Goal: Transaction & Acquisition: Purchase product/service

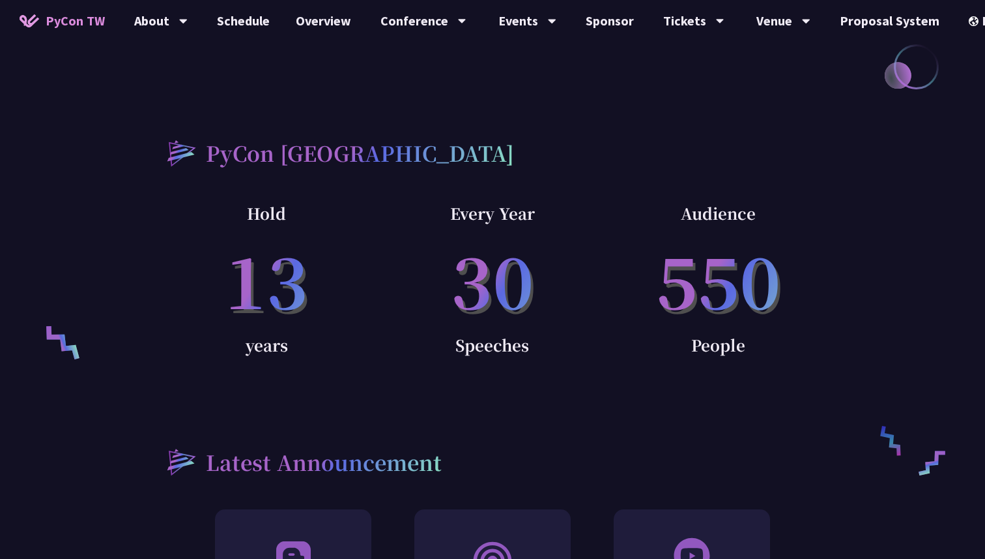
scroll to position [832, 0]
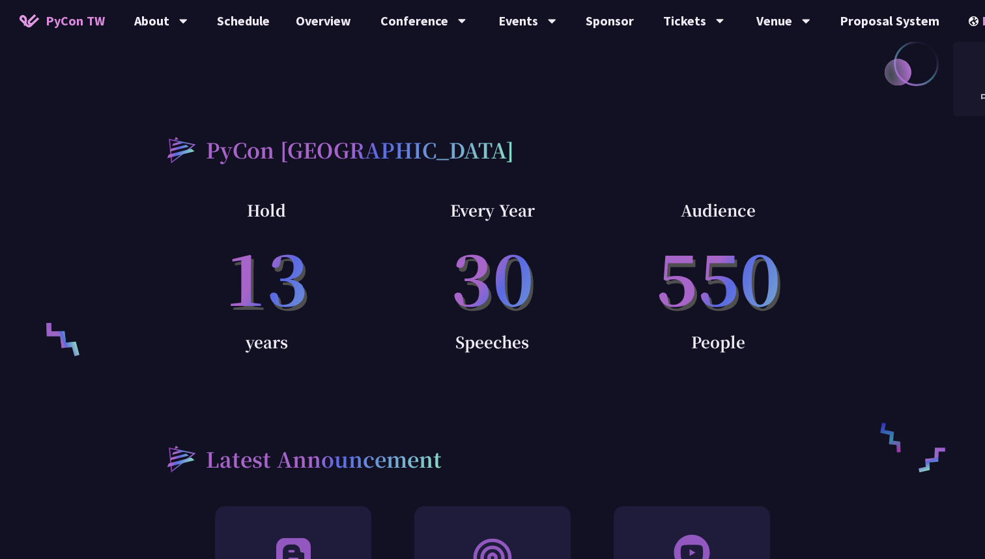
click at [970, 23] on div "EN" at bounding box center [993, 21] width 48 height 42
click at [962, 97] on div "中文" at bounding box center [993, 97] width 78 height 31
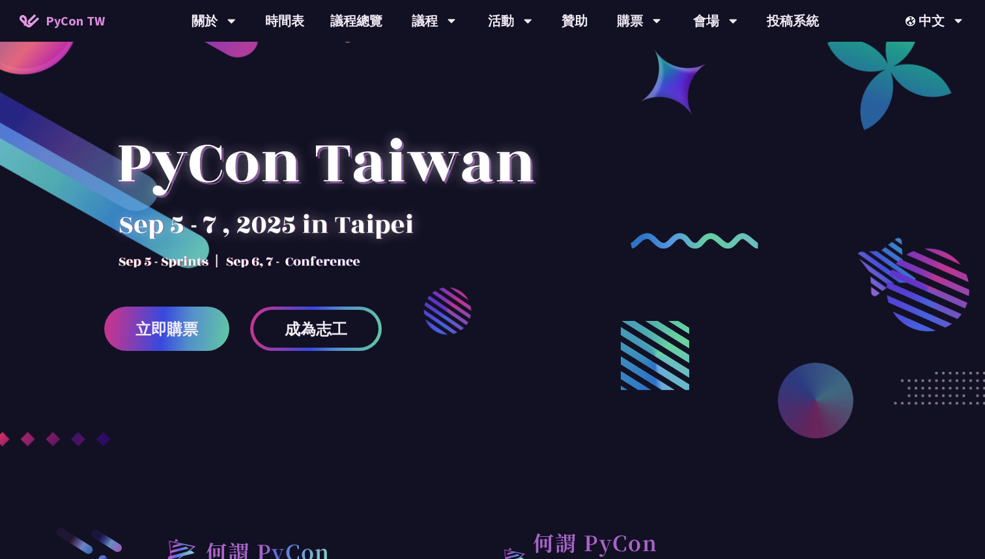
scroll to position [101, 0]
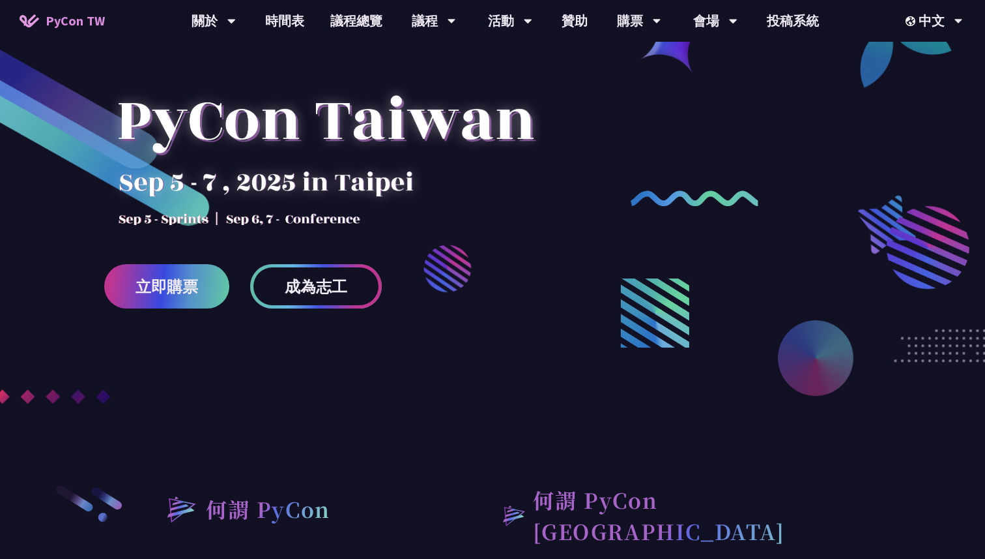
click at [309, 284] on span "成為志工" at bounding box center [316, 286] width 63 height 16
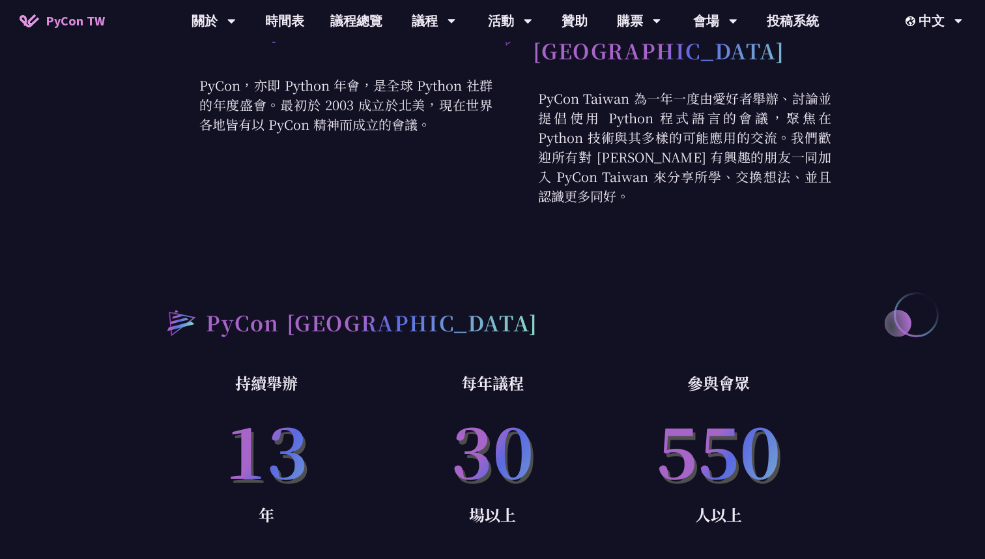
scroll to position [617, 0]
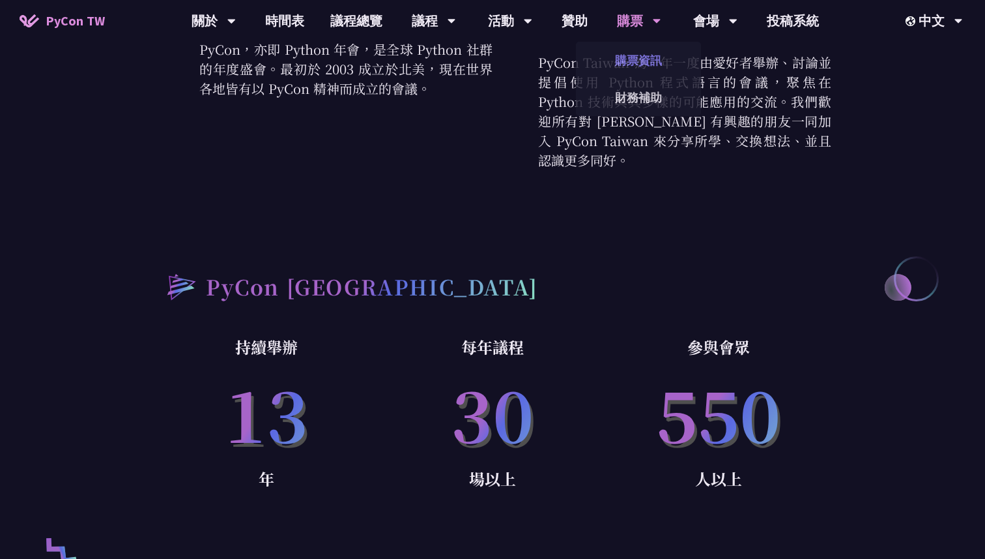
click at [626, 64] on link "購票資訊" at bounding box center [638, 60] width 125 height 31
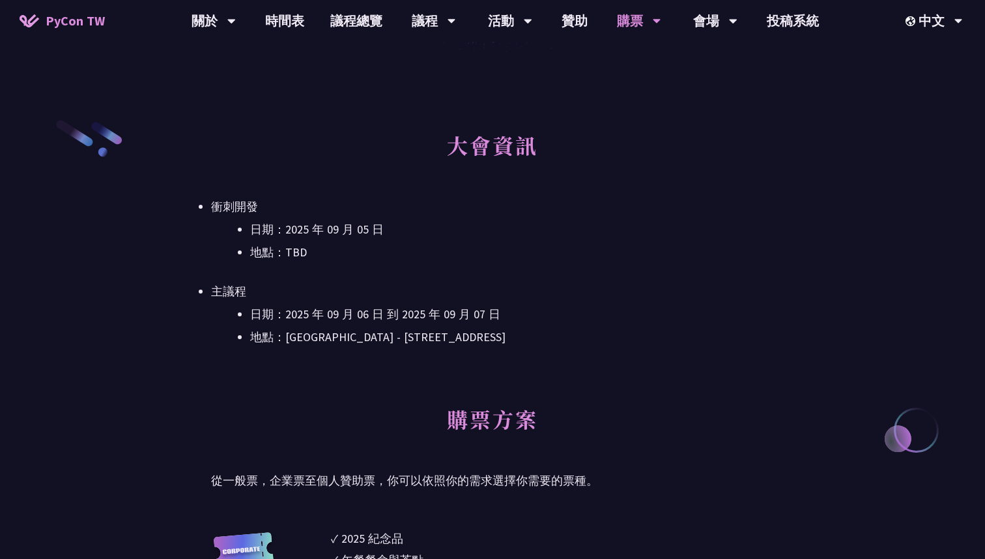
scroll to position [330, 0]
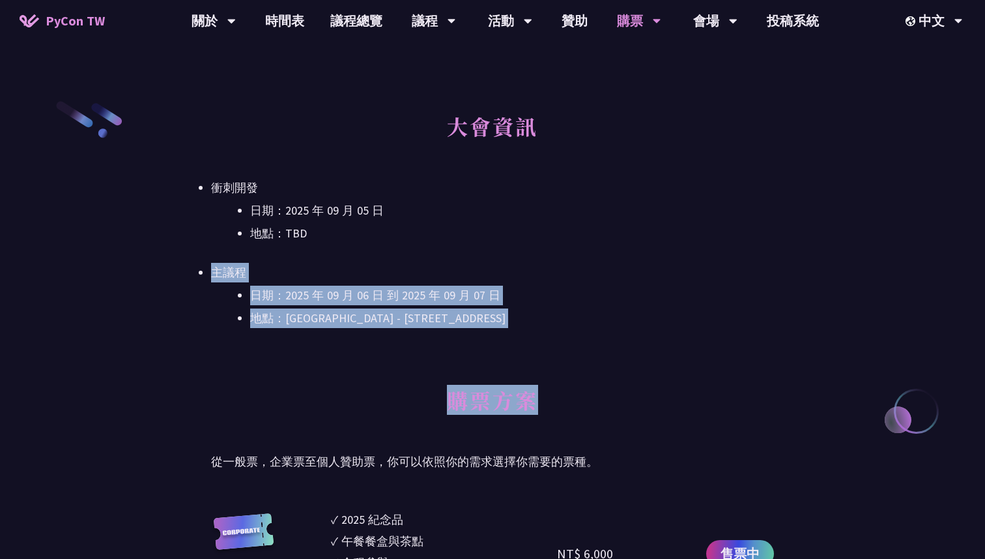
drag, startPoint x: 566, startPoint y: 239, endPoint x: 547, endPoint y: 409, distance: 170.4
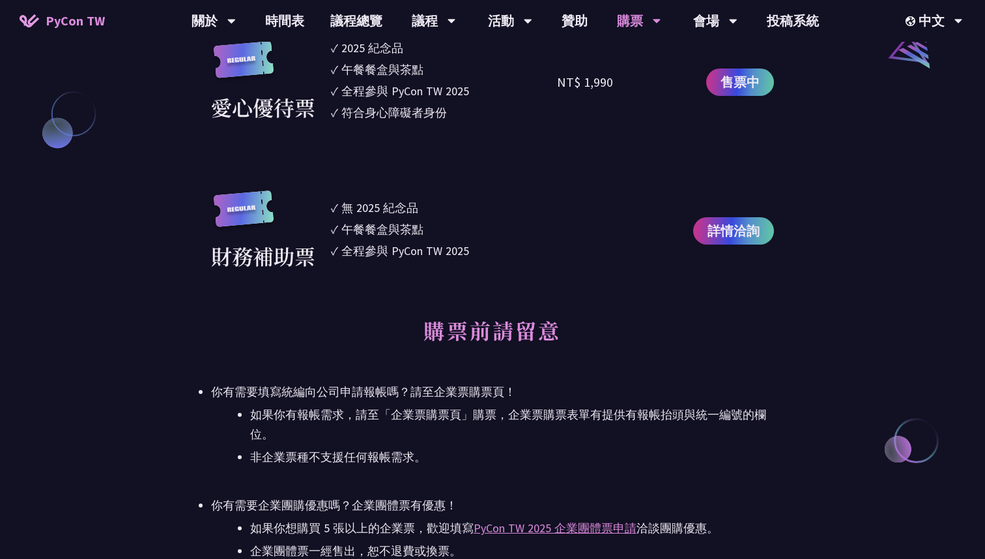
scroll to position [1489, 0]
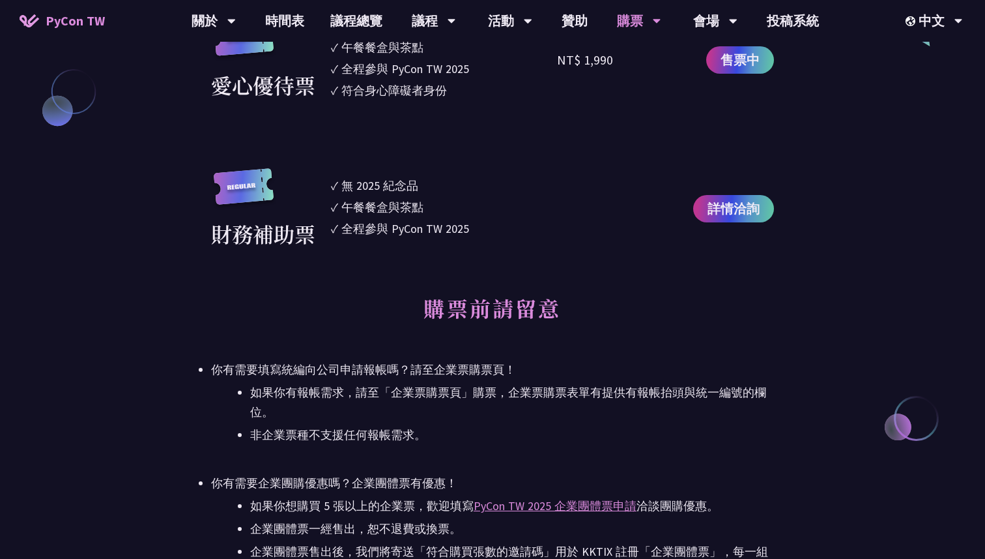
click at [547, 411] on li "如果你有報帳需求，請至「企業票購票頁」購票，企業票購票表單有提供有報帳抬頭與統一編號的欄位。" at bounding box center [512, 402] width 524 height 39
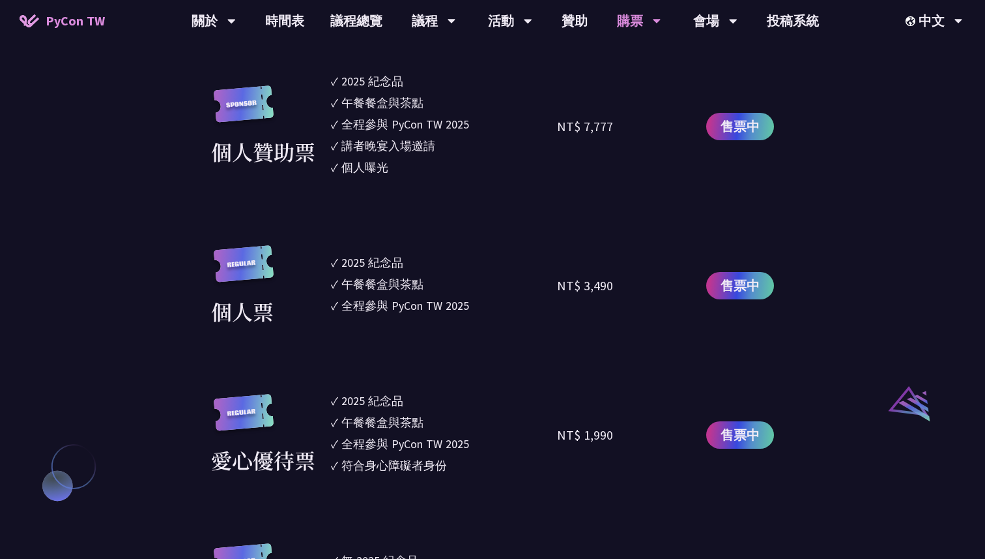
scroll to position [1116, 0]
